Goal: Navigation & Orientation: Find specific page/section

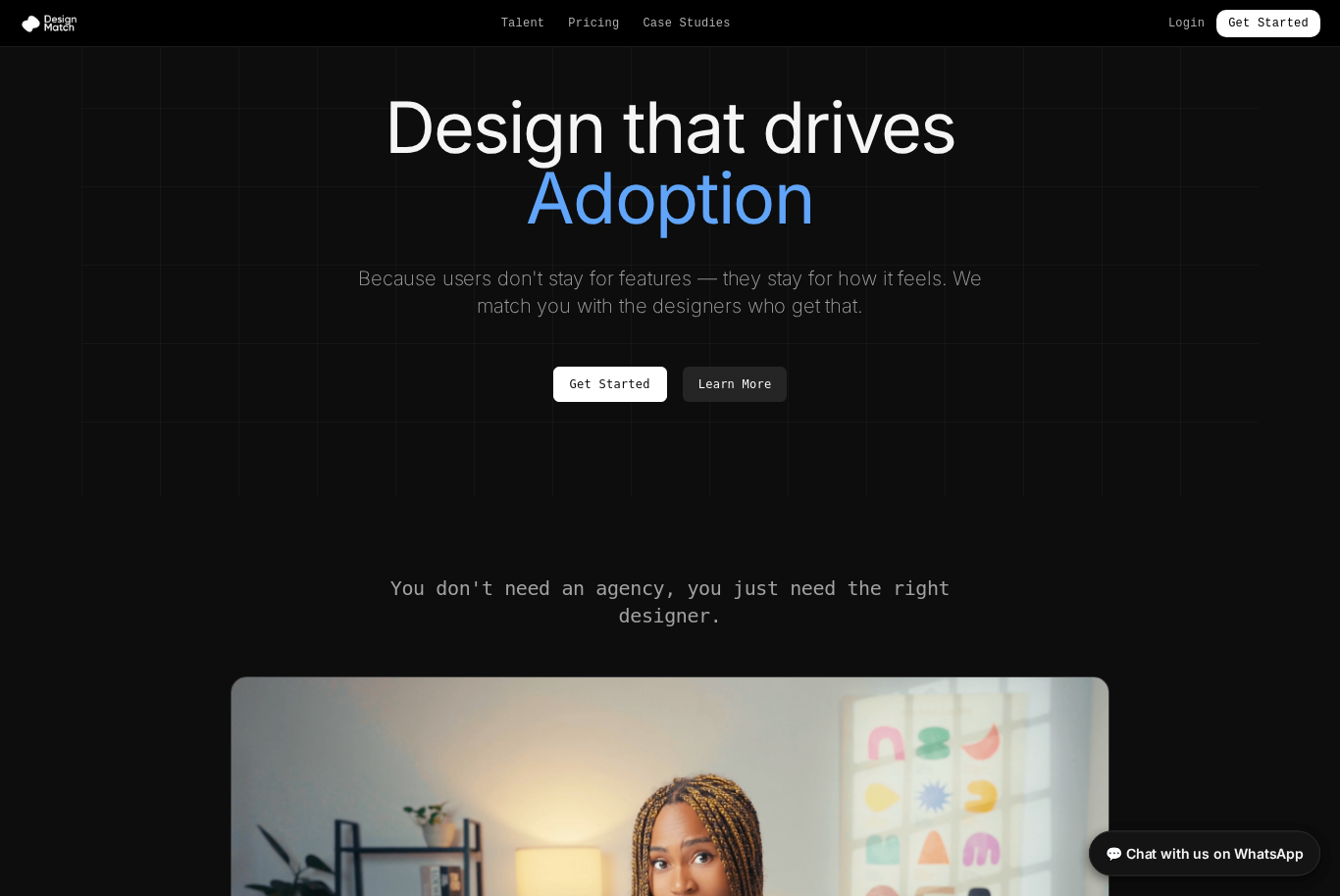
scroll to position [165, 0]
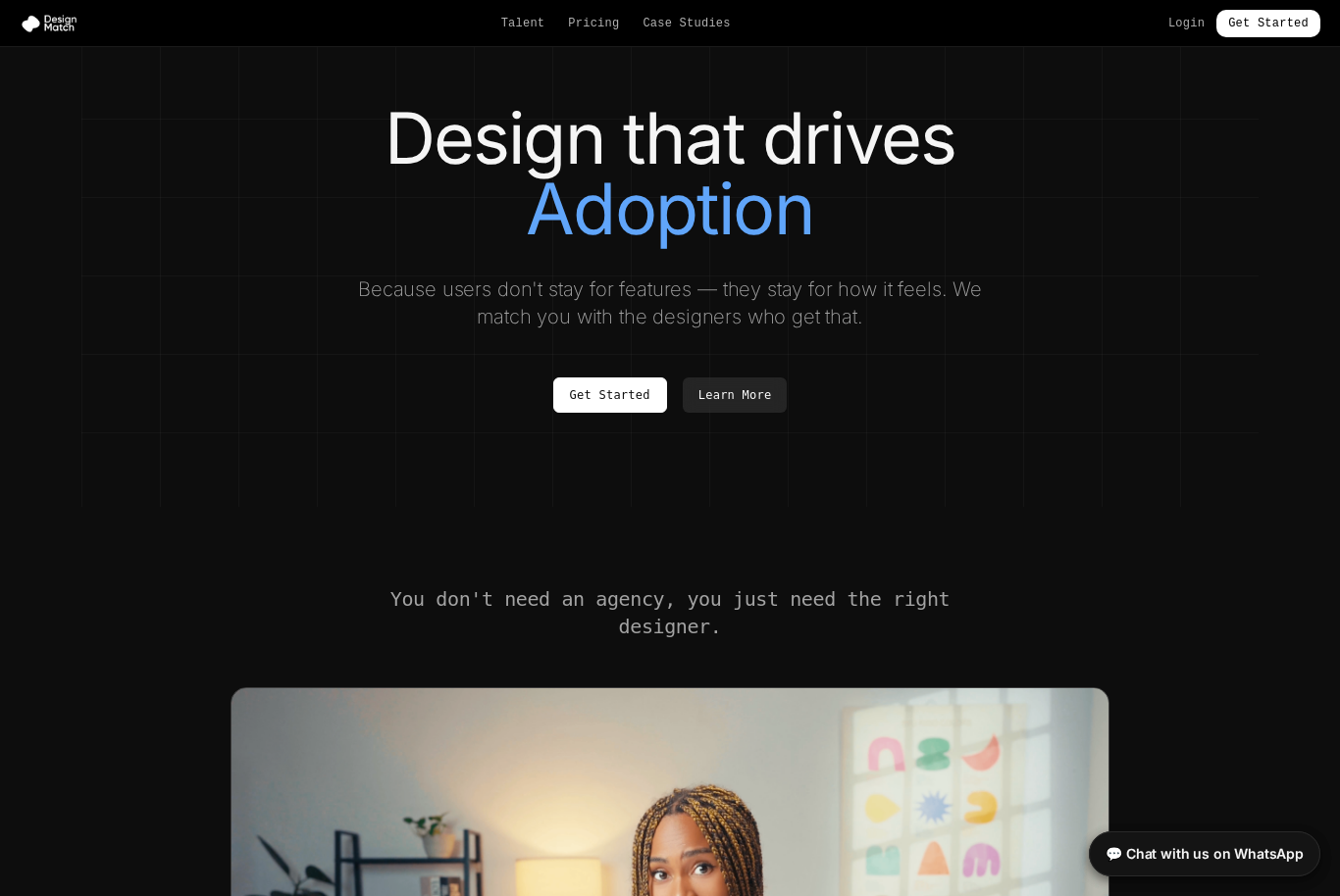
click at [611, 403] on link "Get Started" at bounding box center [609, 396] width 114 height 36
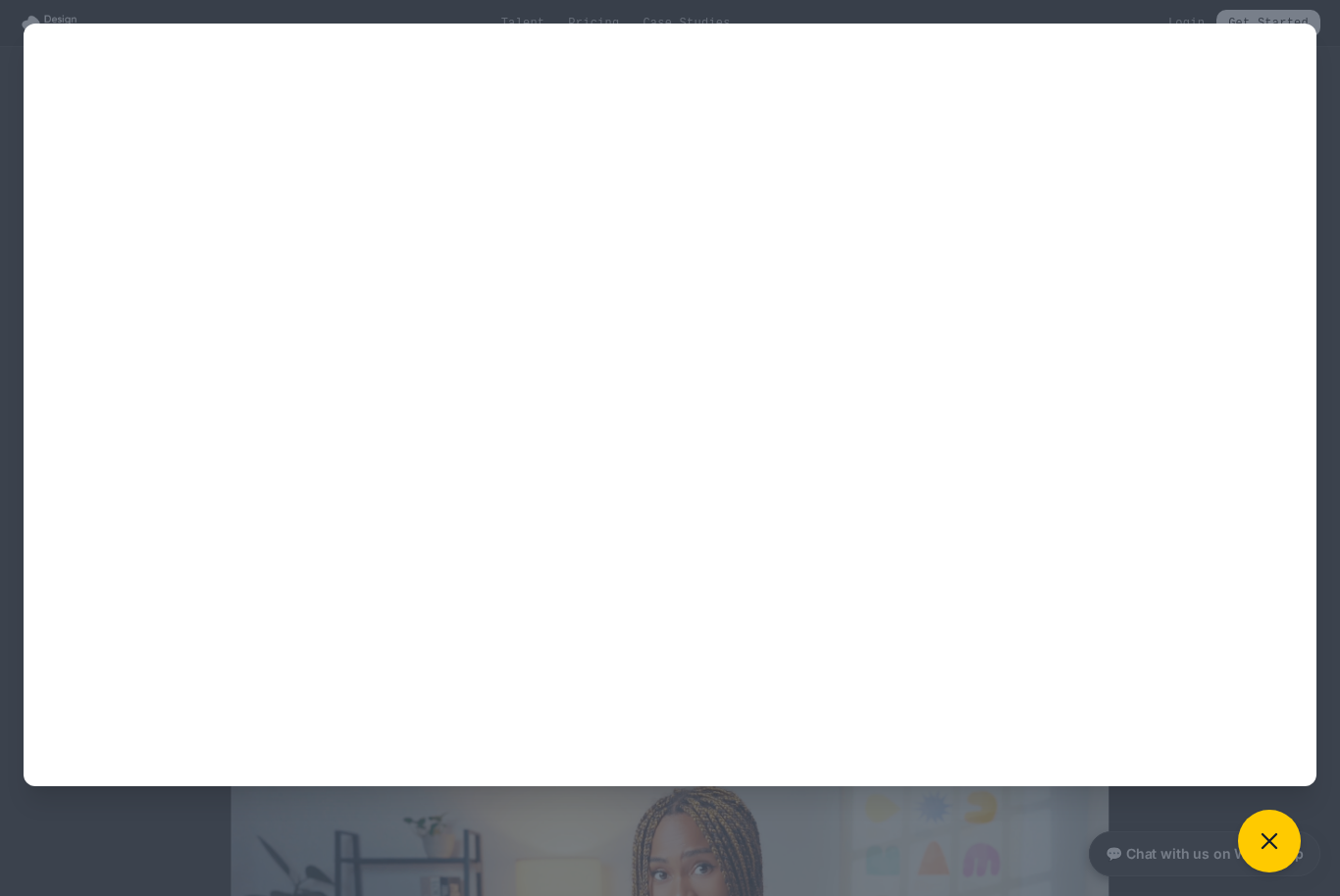
click at [290, 818] on div at bounding box center [670, 448] width 1340 height 896
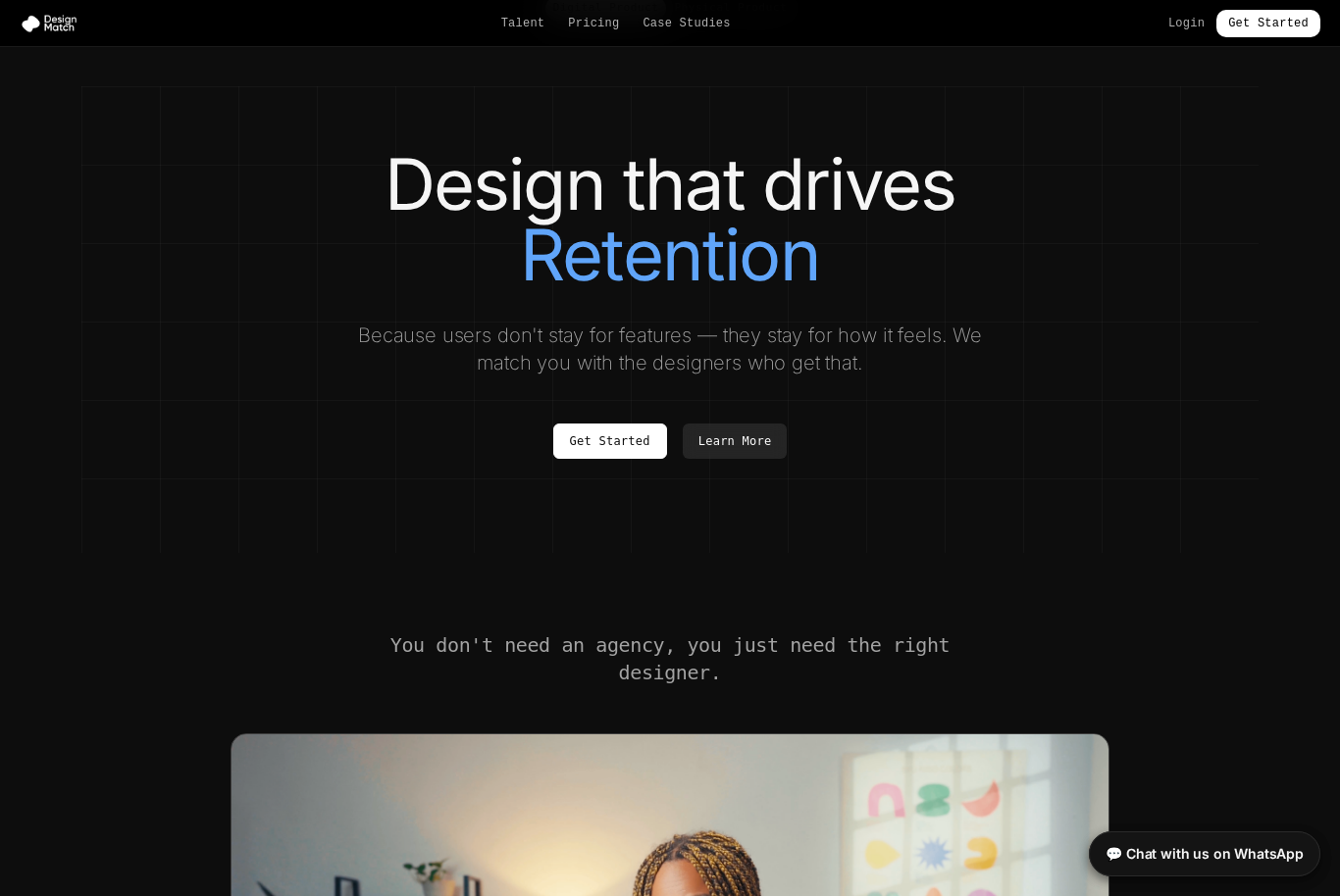
scroll to position [0, 0]
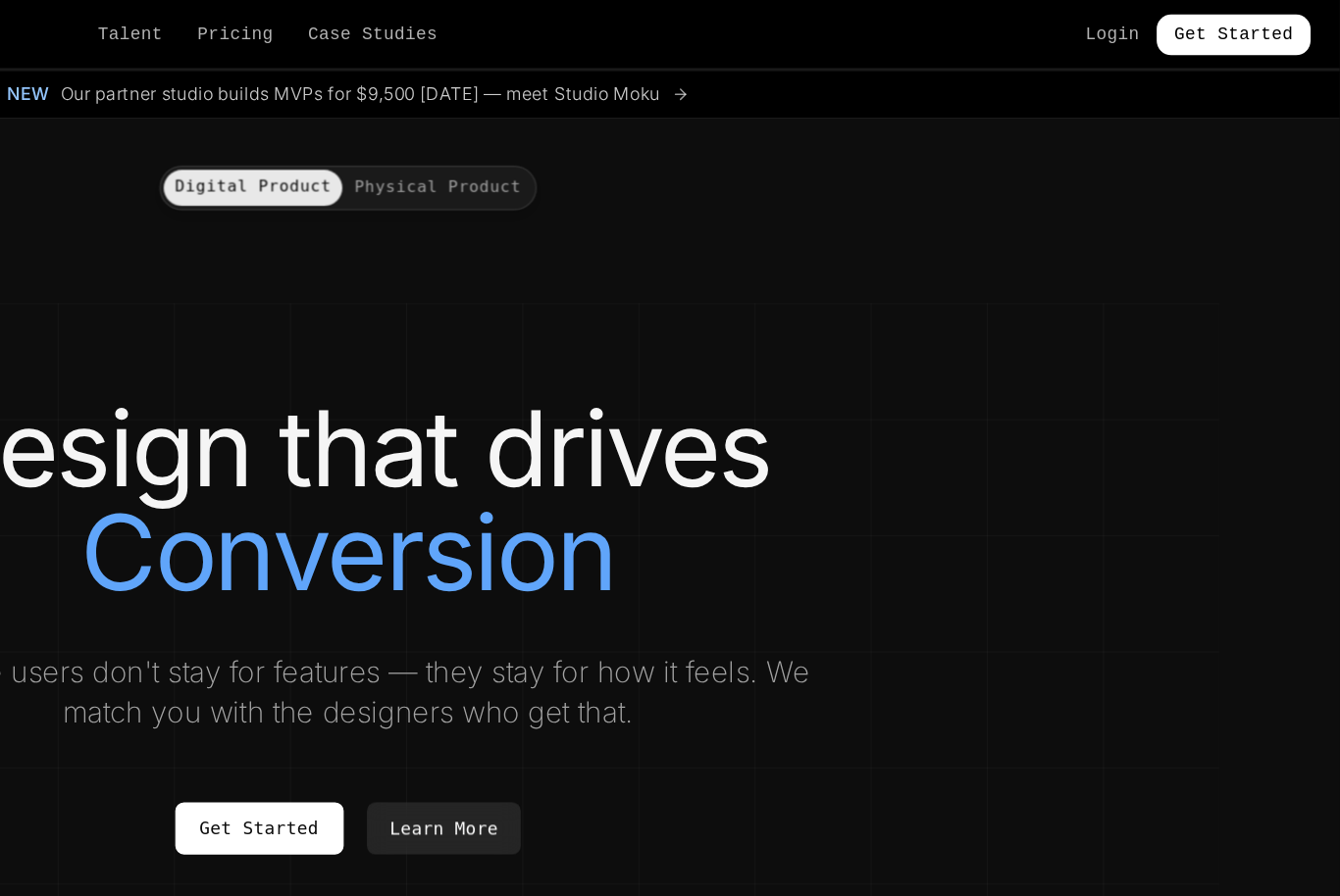
click at [501, 30] on link "Talent" at bounding box center [523, 24] width 44 height 16
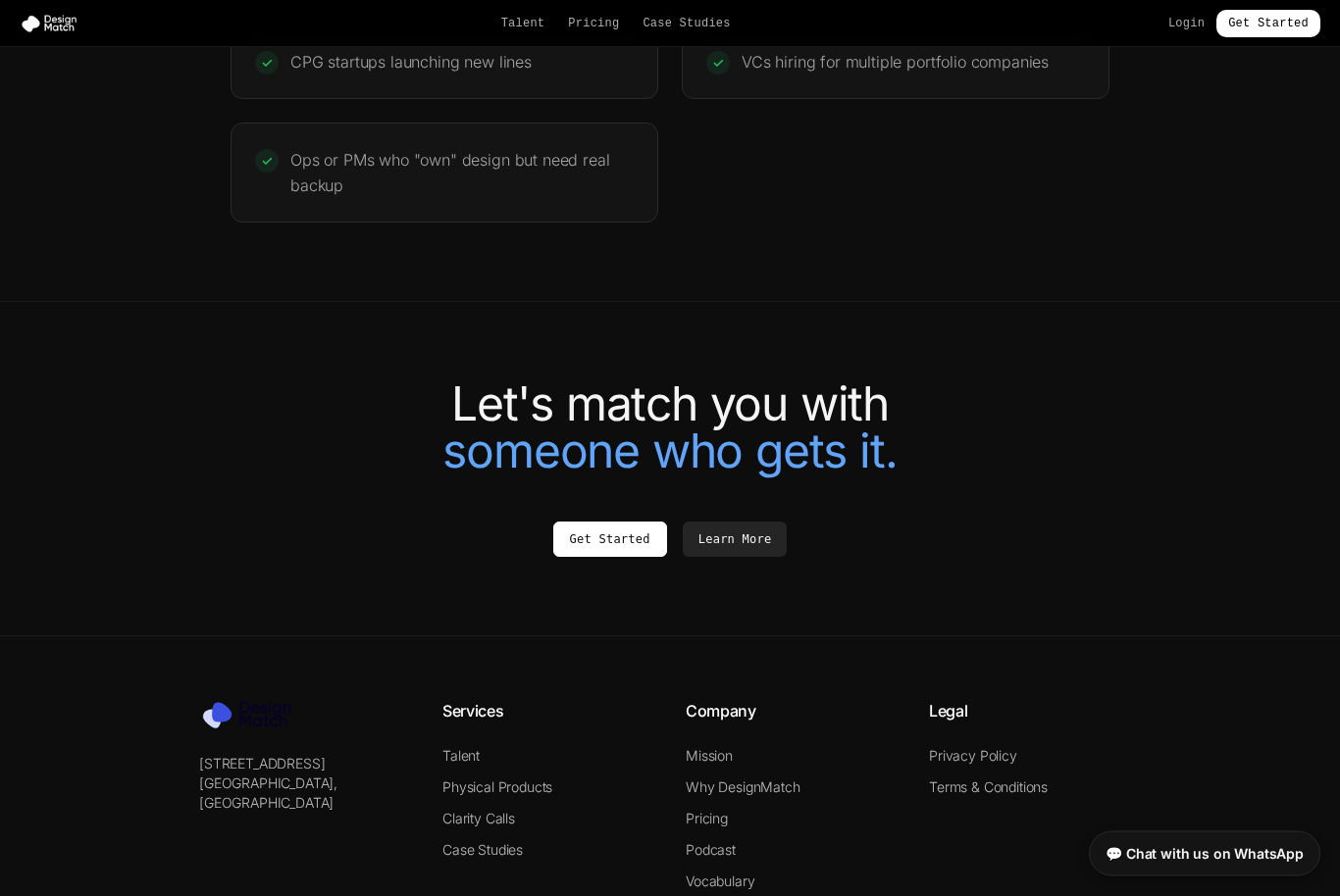
scroll to position [4052, 0]
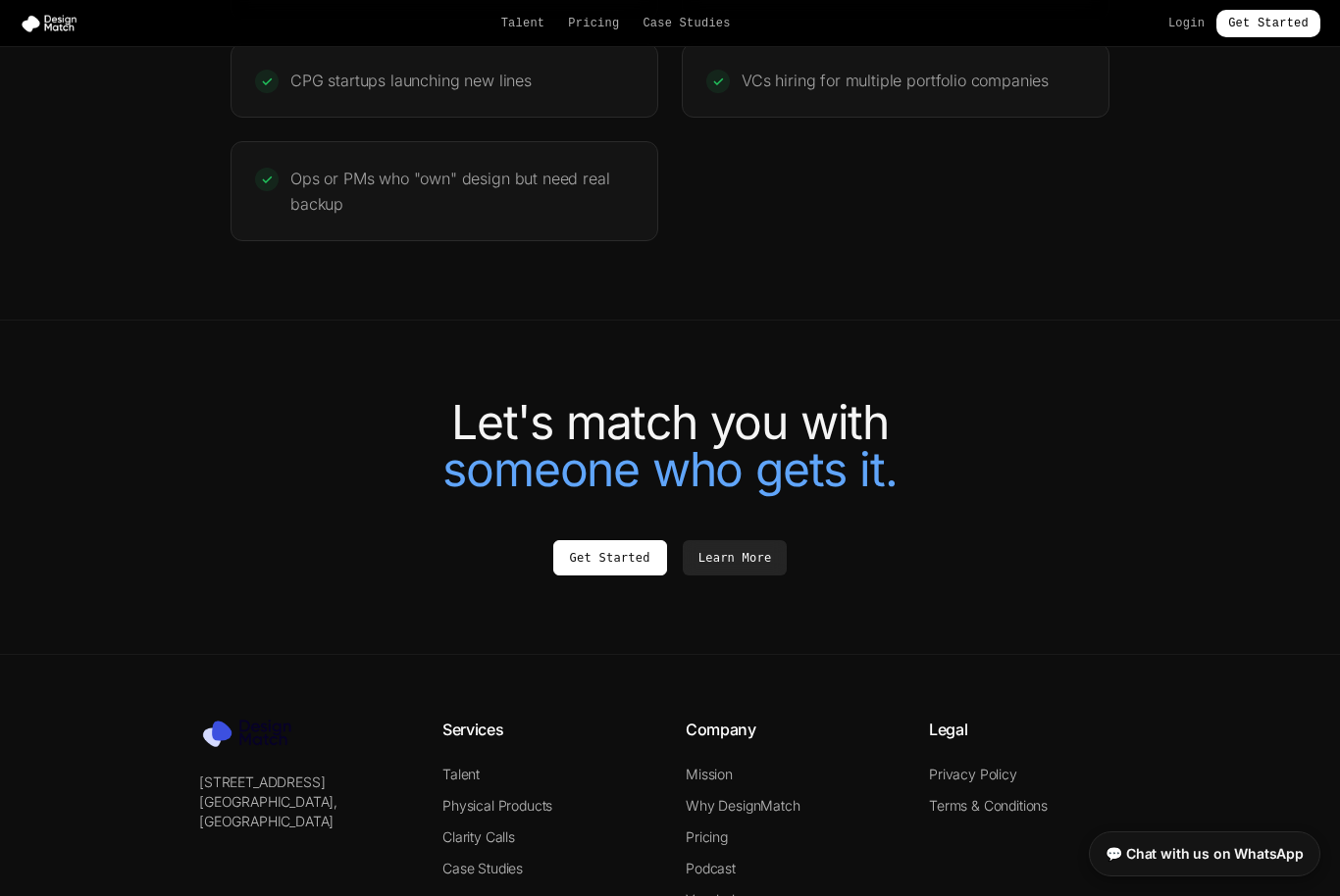
click at [1263, 30] on link "Get Started" at bounding box center [1269, 24] width 104 height 28
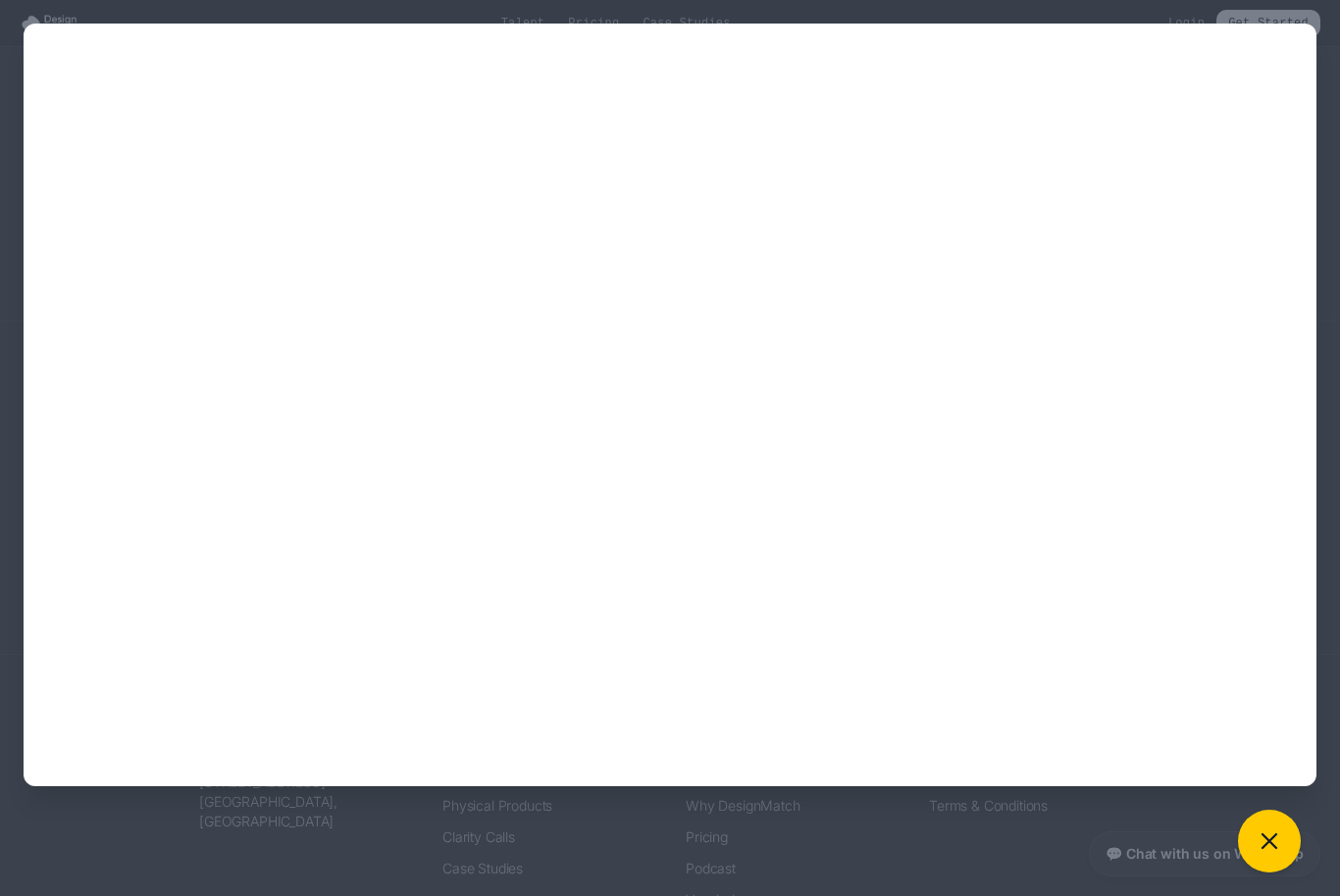
click at [286, 833] on div at bounding box center [670, 448] width 1340 height 896
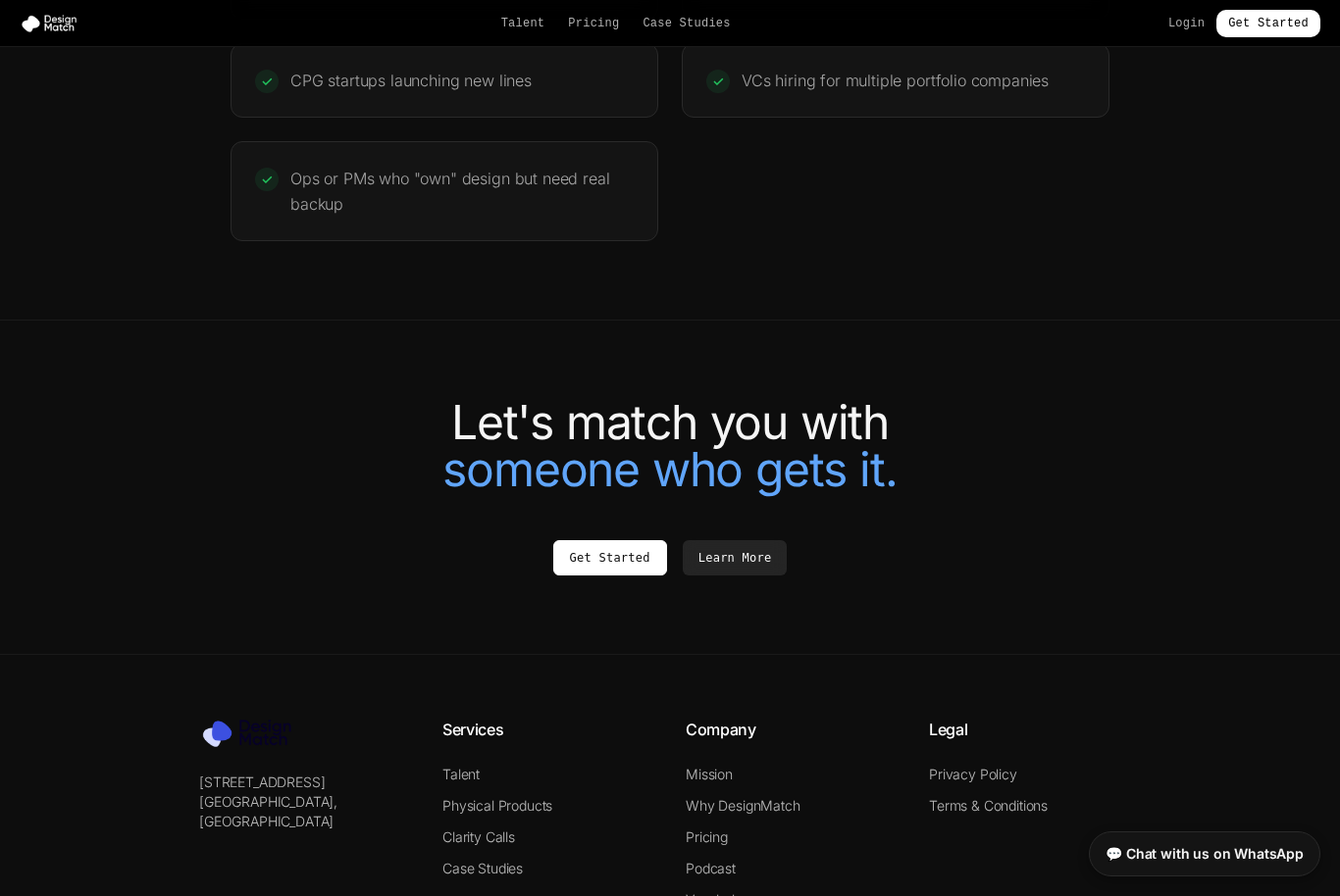
click at [1191, 22] on link "Login" at bounding box center [1186, 24] width 37 height 16
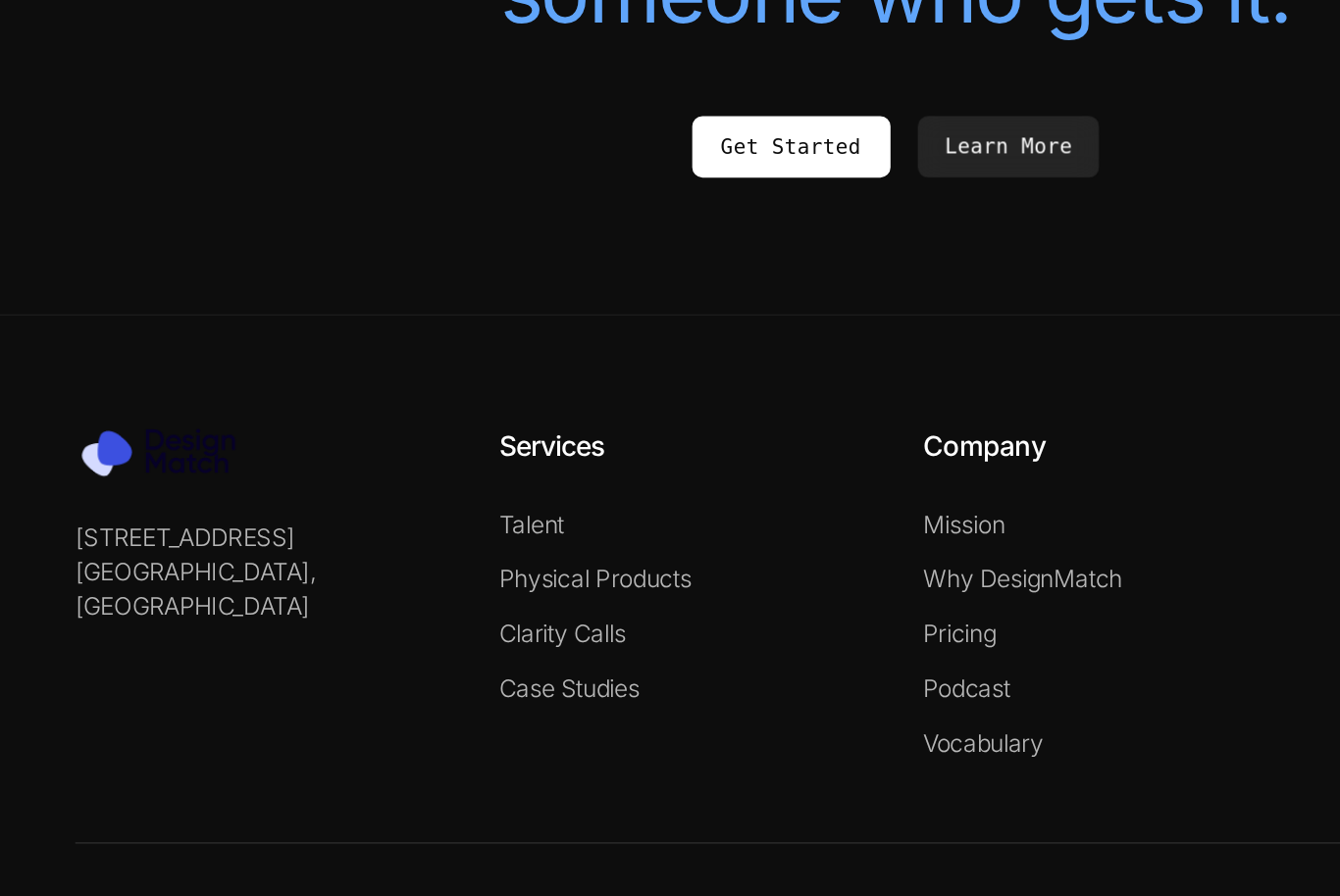
scroll to position [4225, 0]
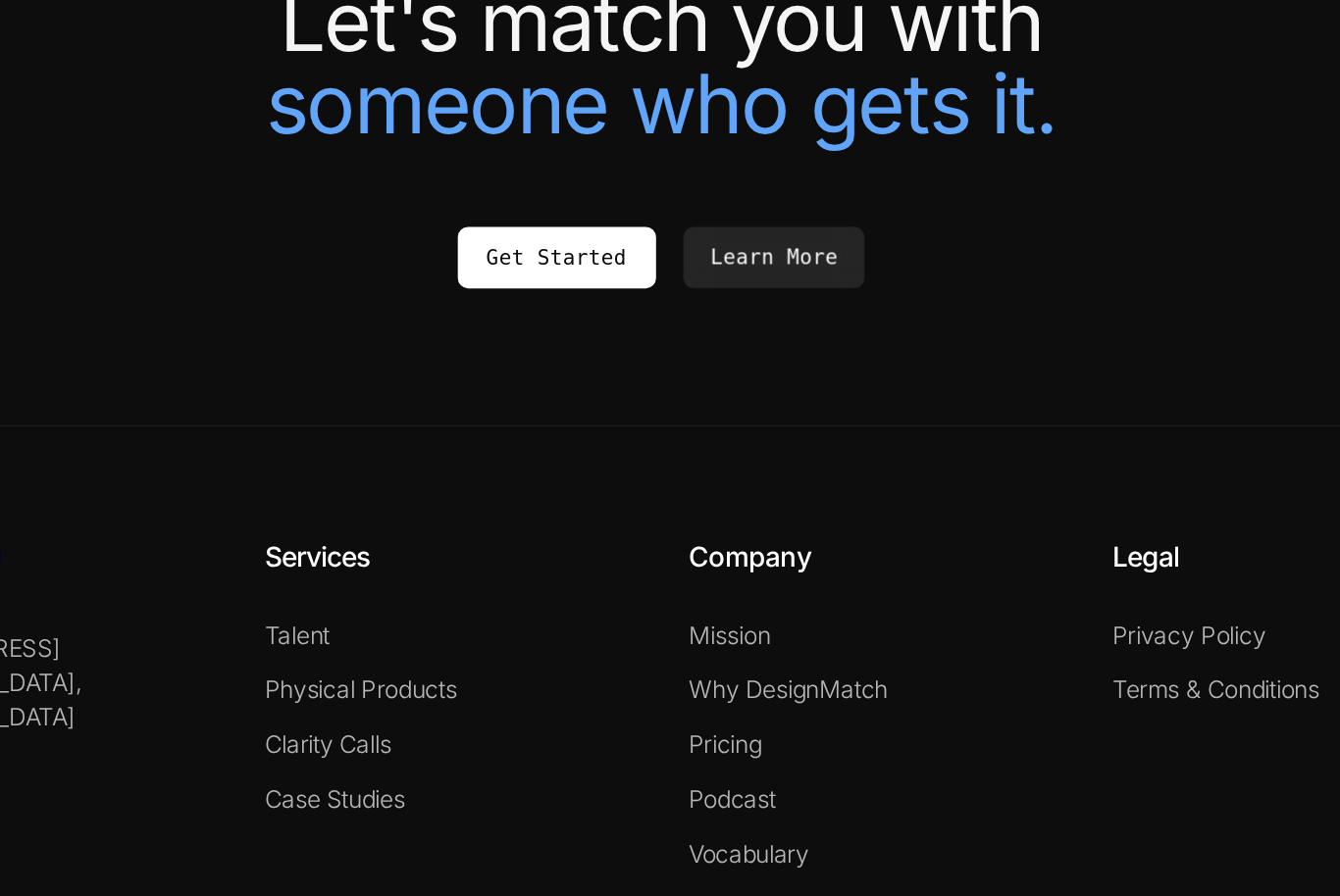
click at [443, 593] on link "Talent" at bounding box center [462, 601] width 38 height 17
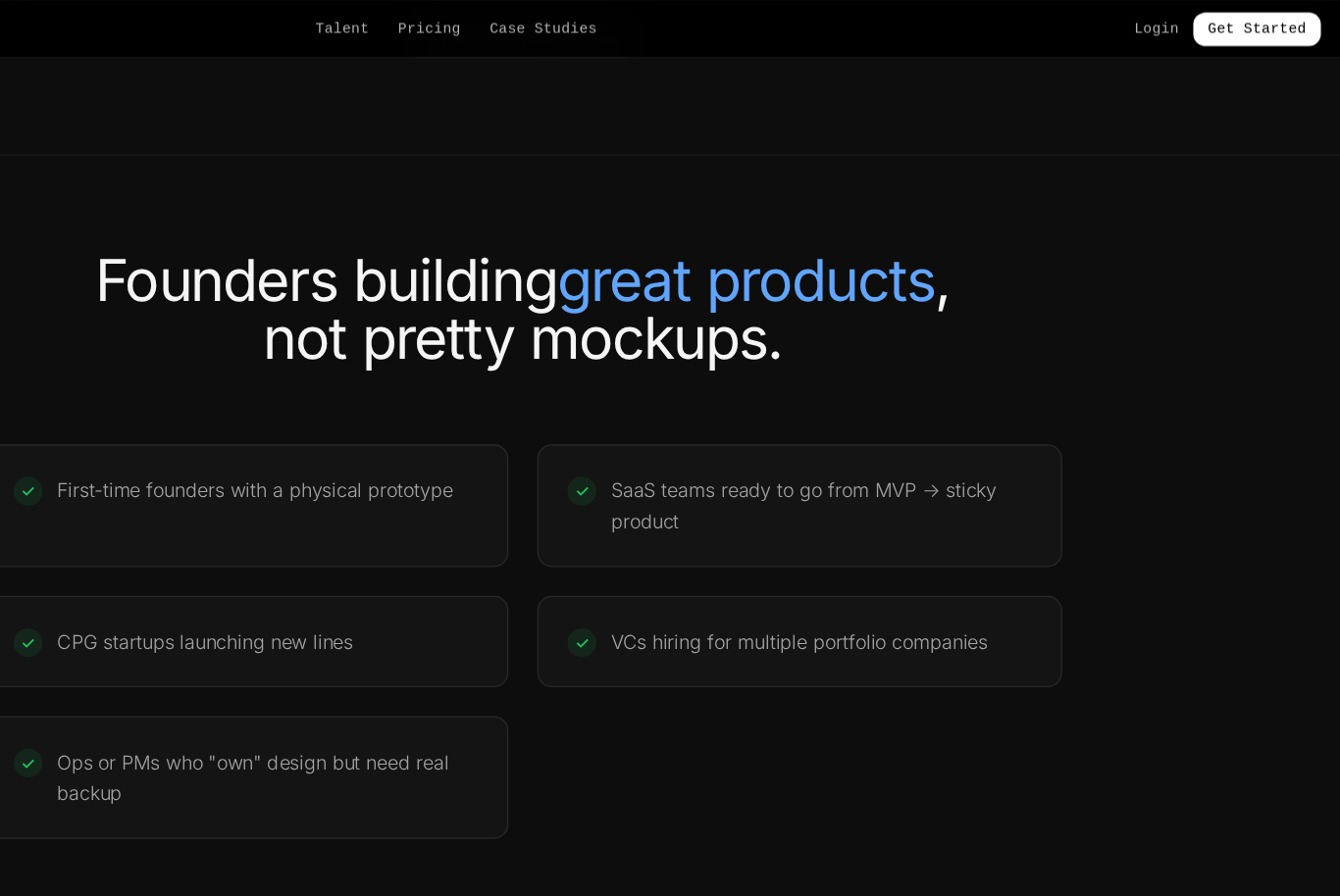
scroll to position [3607, 0]
